Goal: Task Accomplishment & Management: Manage account settings

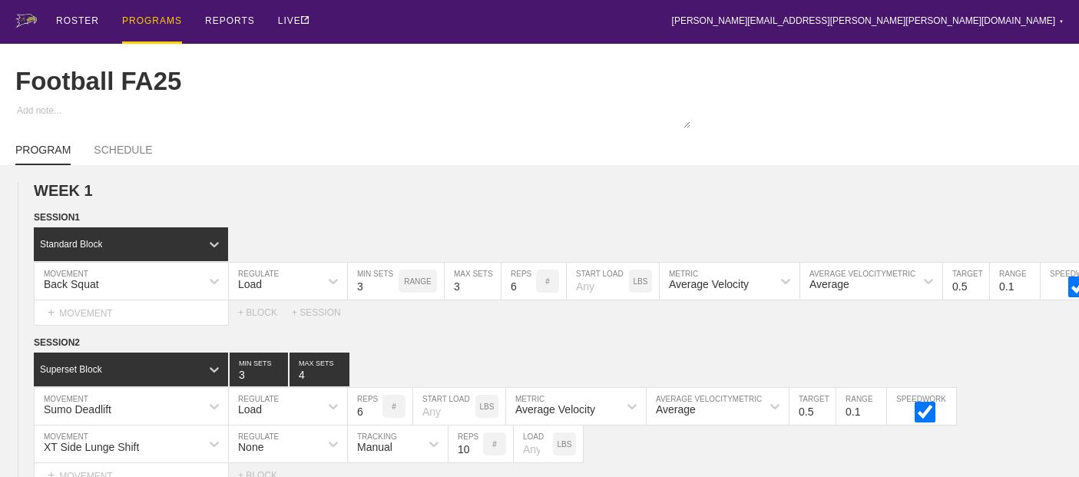
scroll to position [1753, 0]
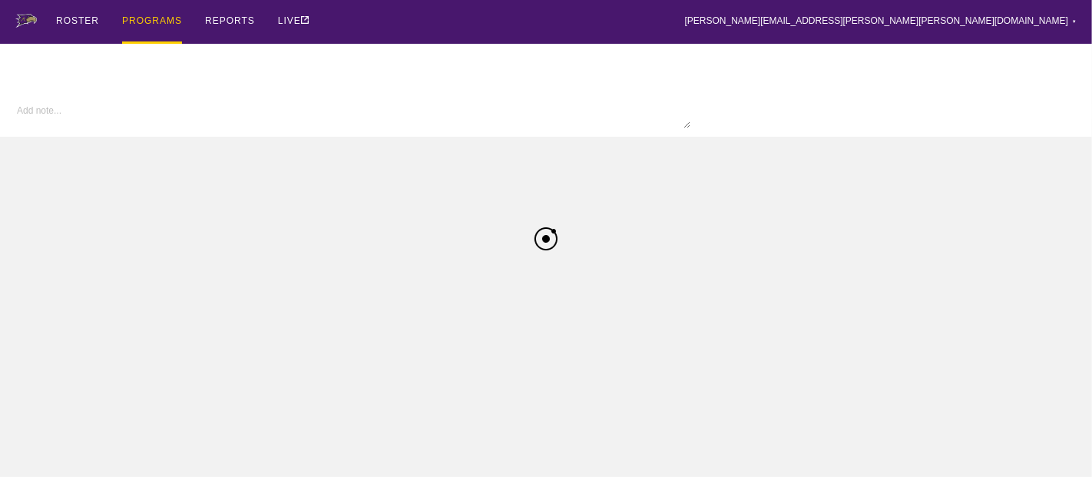
type textarea "x"
type input "Football FA25"
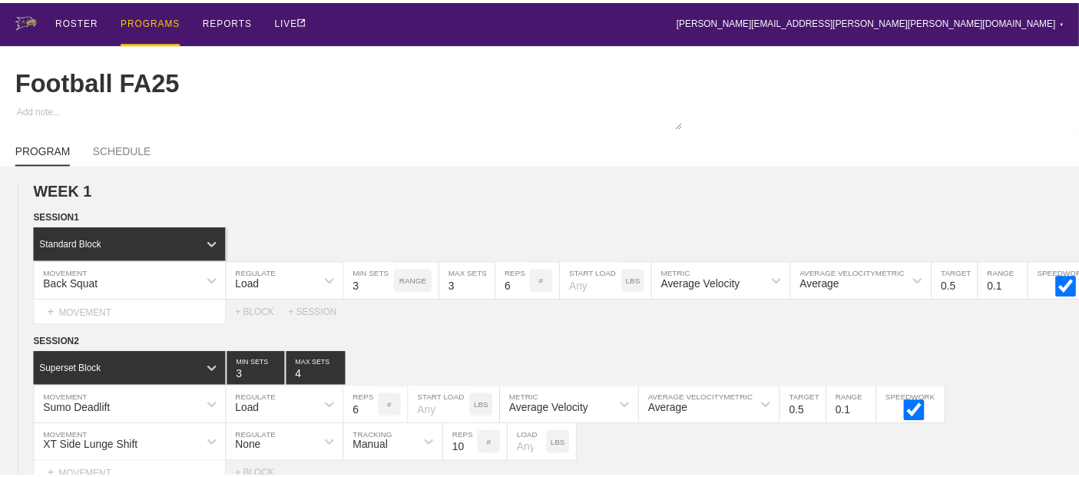
scroll to position [1753, 0]
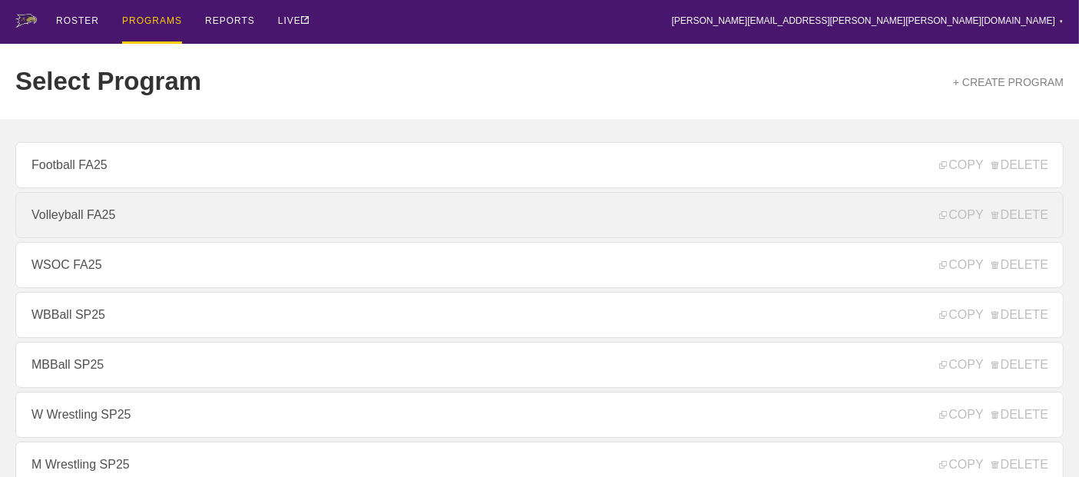
click at [130, 218] on link "Volleyball FA25" at bounding box center [539, 215] width 1049 height 46
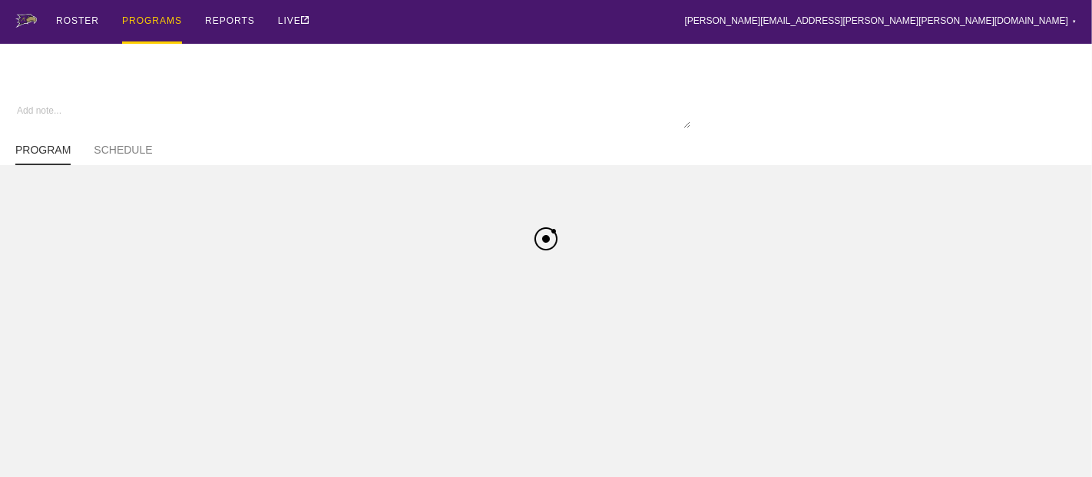
type textarea "x"
type input "Volleyball FA25"
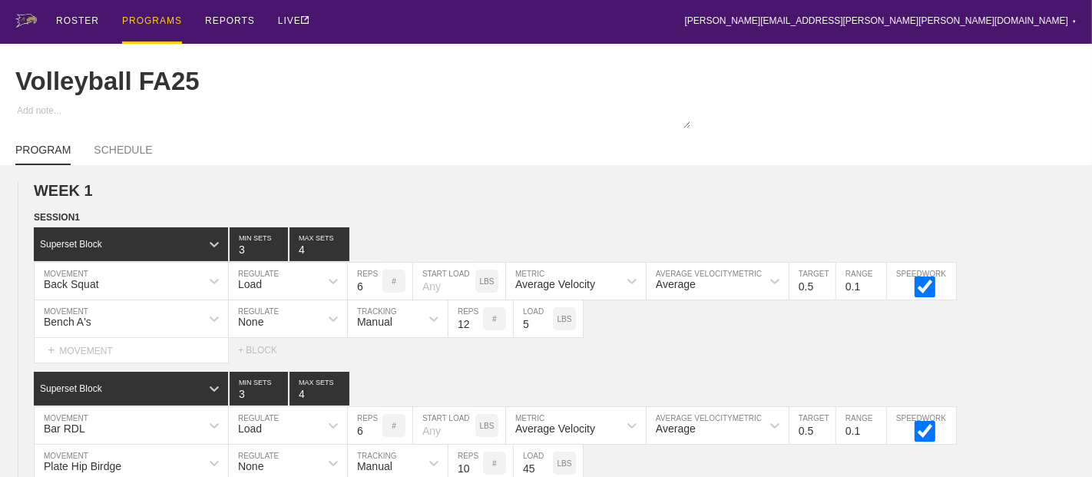
click at [405, 26] on div "ROSTER PROGRAMS REPORTS LIVE brian.ciolek@avila.edu ▼ Settings Logout" at bounding box center [546, 22] width 1062 height 44
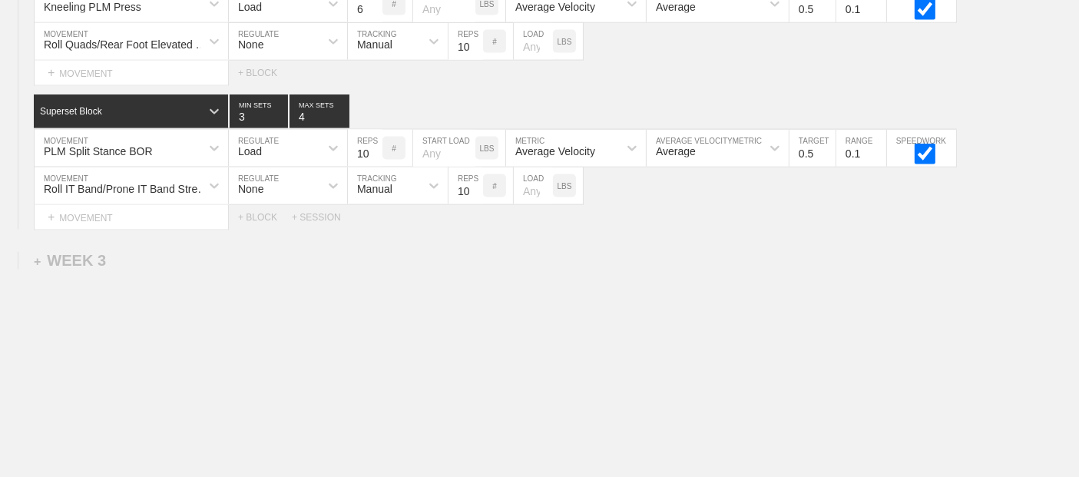
scroll to position [2359, 0]
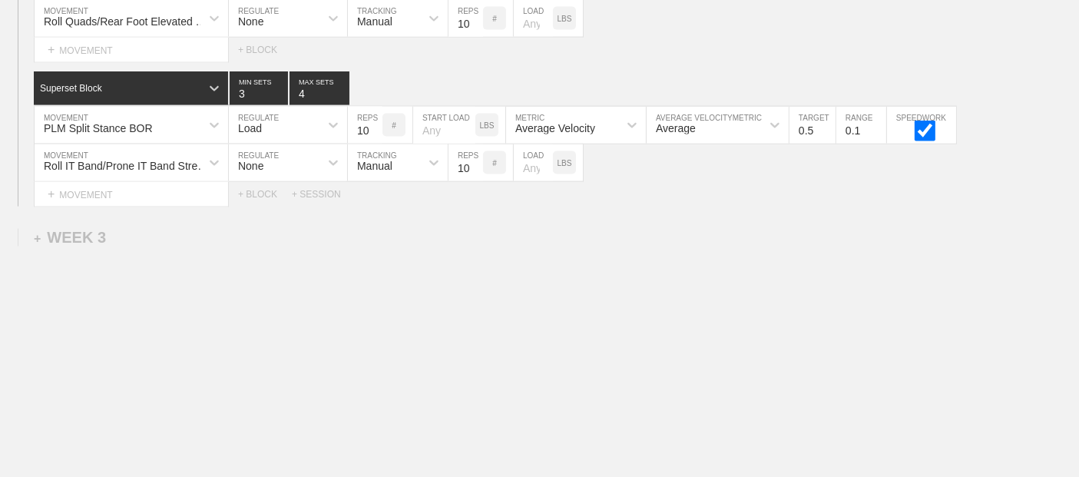
click at [500, 55] on div "Select... MOVEMENT + MOVEMENT + BLOCK" at bounding box center [539, 50] width 1079 height 25
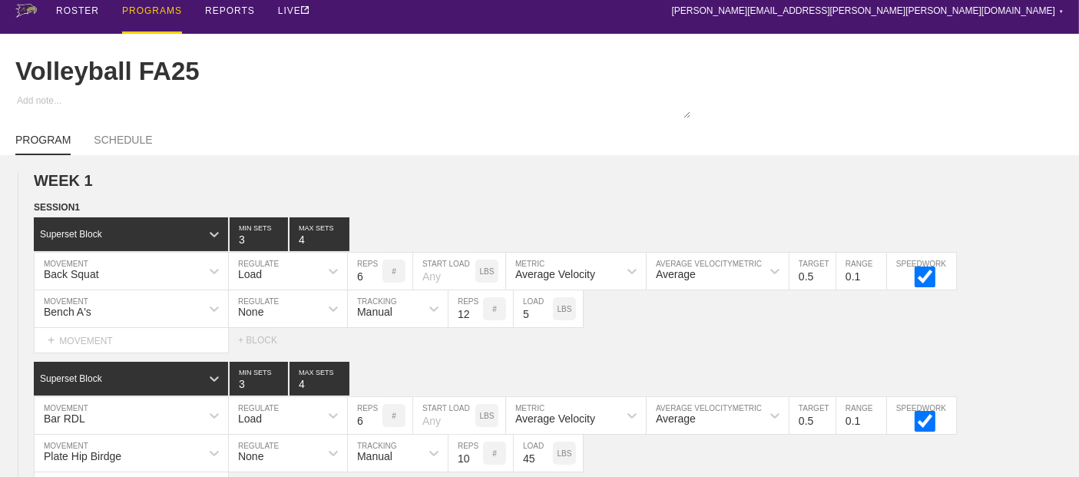
scroll to position [0, 0]
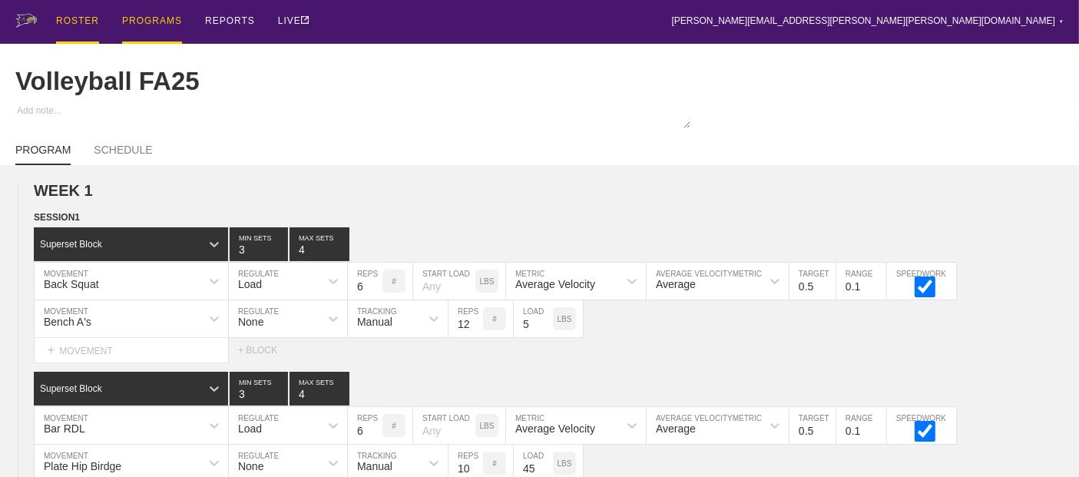
click at [65, 12] on div "ROSTER" at bounding box center [77, 22] width 43 height 44
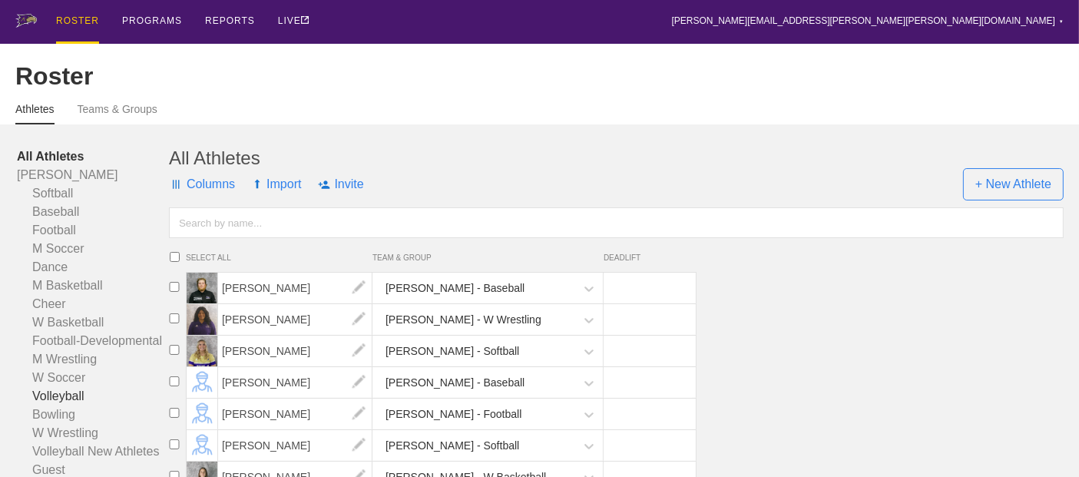
click at [70, 405] on link "Volleyball" at bounding box center [93, 396] width 152 height 18
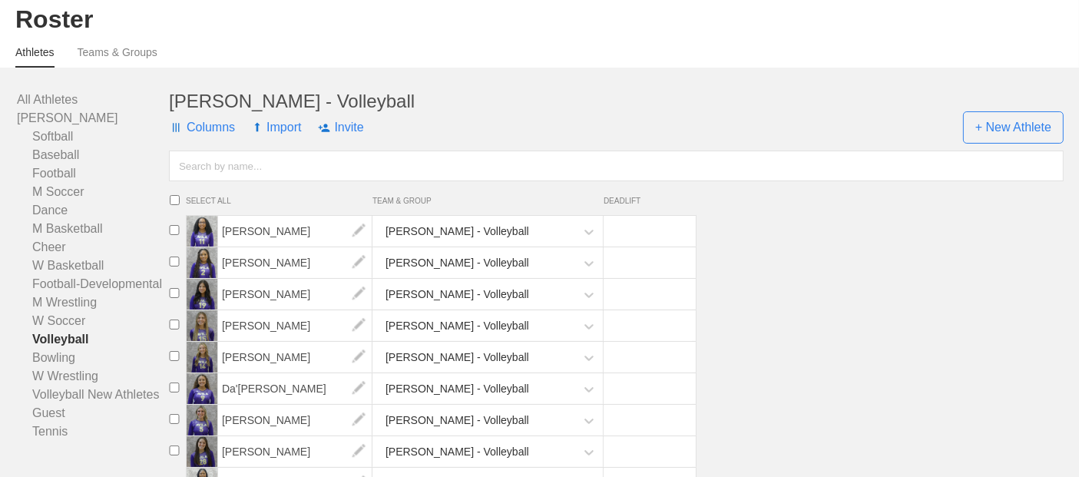
scroll to position [68, 0]
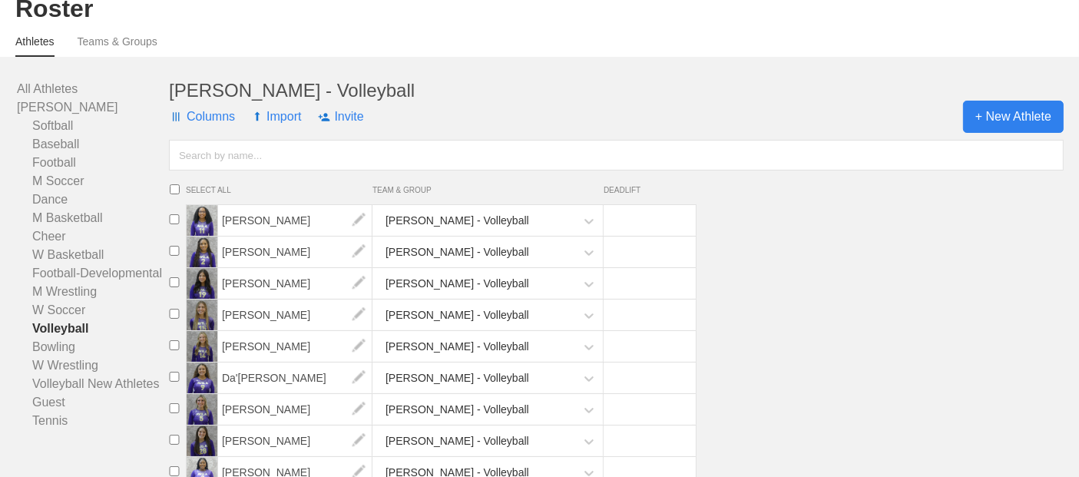
click at [989, 127] on span "+ New Athlete" at bounding box center [1013, 117] width 101 height 32
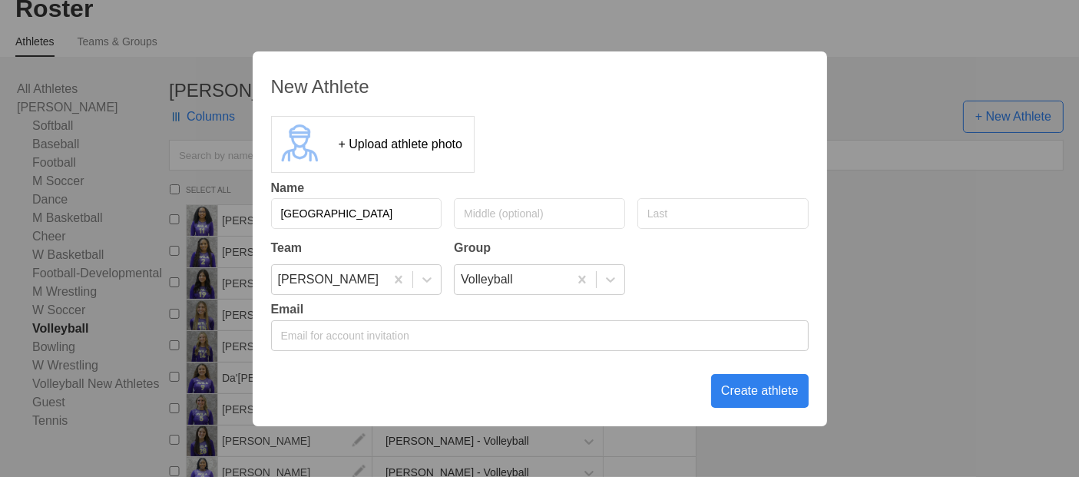
type input "Sydney"
click at [760, 202] on input "text" at bounding box center [723, 213] width 171 height 31
type input "Martin"
click at [720, 389] on div "Create athlete" at bounding box center [760, 391] width 98 height 34
